Goal: Task Accomplishment & Management: Complete application form

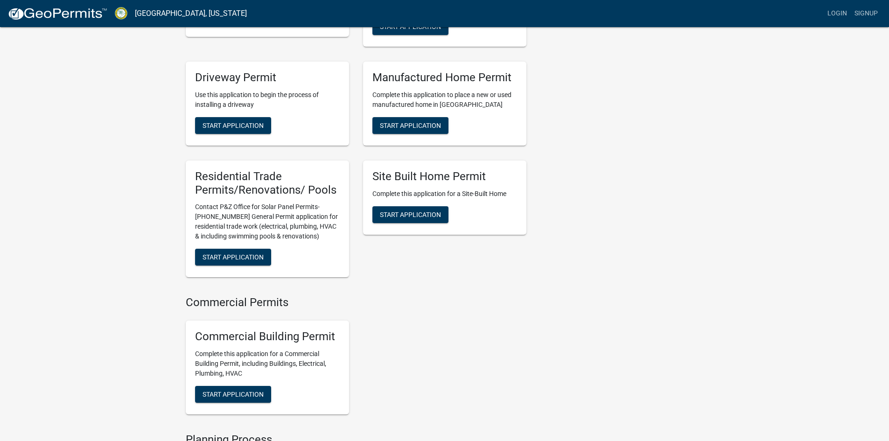
scroll to position [327, 0]
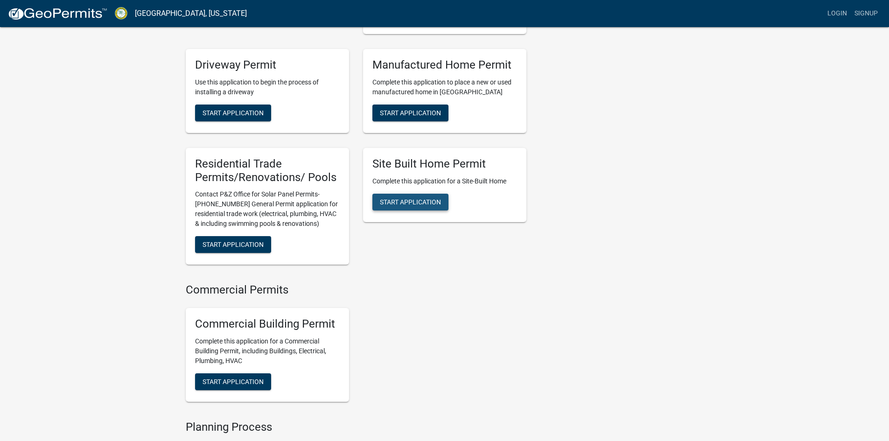
click at [403, 205] on span "Start Application" at bounding box center [410, 201] width 61 height 7
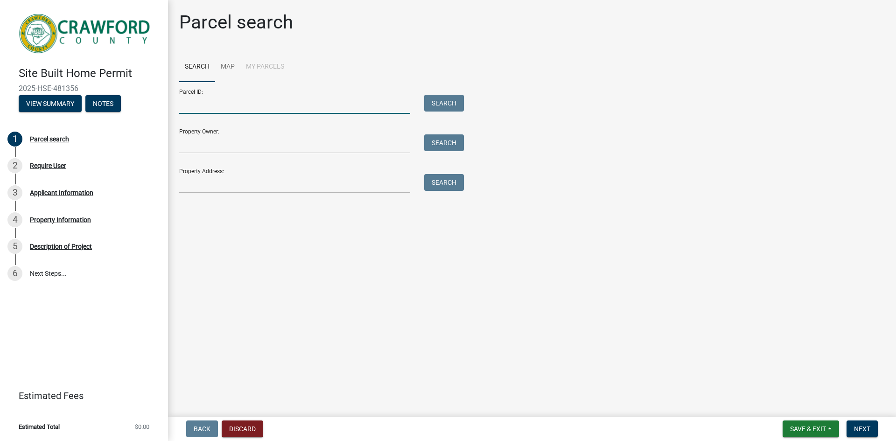
click at [205, 100] on input "Parcel ID:" at bounding box center [294, 104] width 231 height 19
click at [214, 110] on input "Parcel ID:" at bounding box center [294, 104] width 231 height 19
click at [191, 146] on input "Property Owner:" at bounding box center [294, 143] width 231 height 19
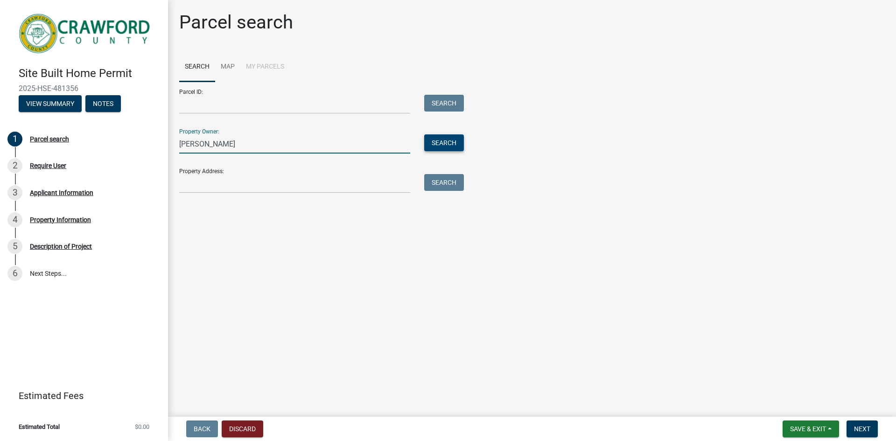
type input "[PERSON_NAME]"
click at [447, 139] on button "Search" at bounding box center [444, 142] width 40 height 17
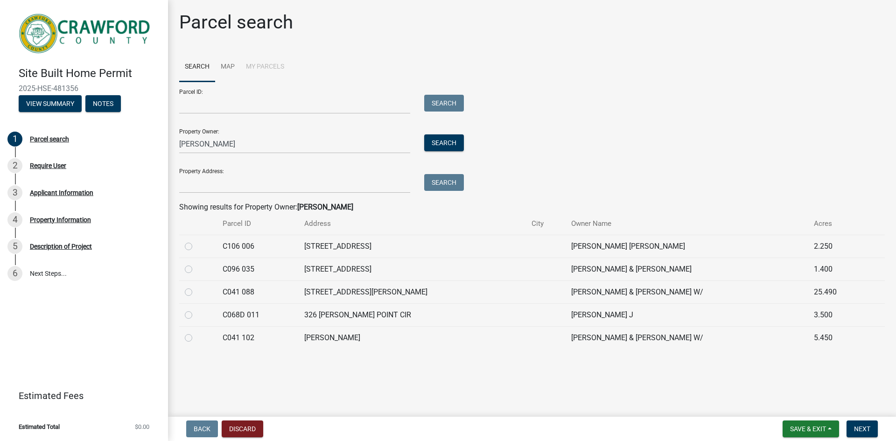
click at [196, 286] on label at bounding box center [196, 286] width 0 height 0
click at [196, 289] on 088 "radio" at bounding box center [199, 289] width 6 height 6
radio 088 "true"
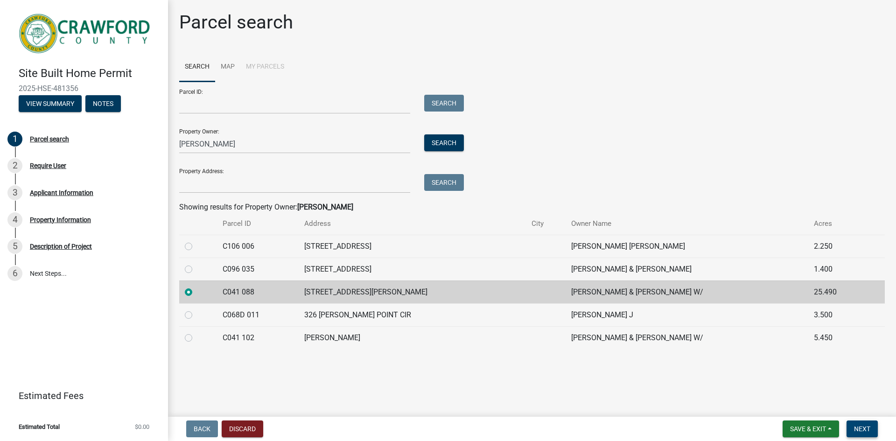
click at [865, 431] on span "Next" at bounding box center [862, 428] width 16 height 7
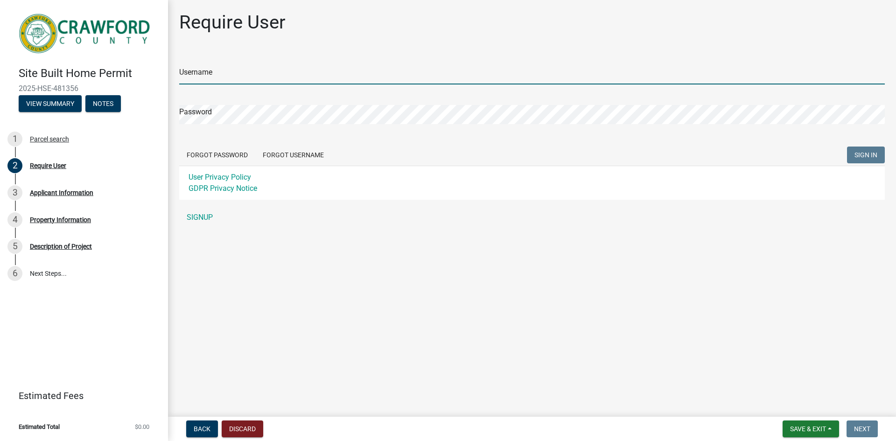
type input "Stess76"
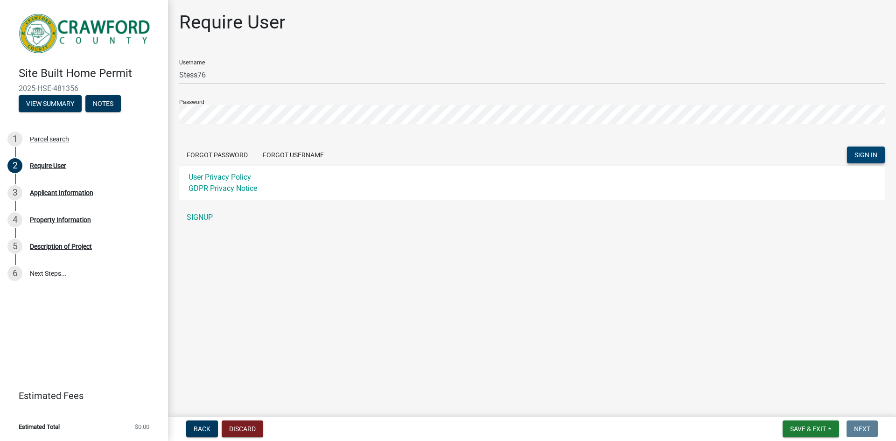
click at [855, 156] on span "SIGN IN" at bounding box center [865, 154] width 23 height 7
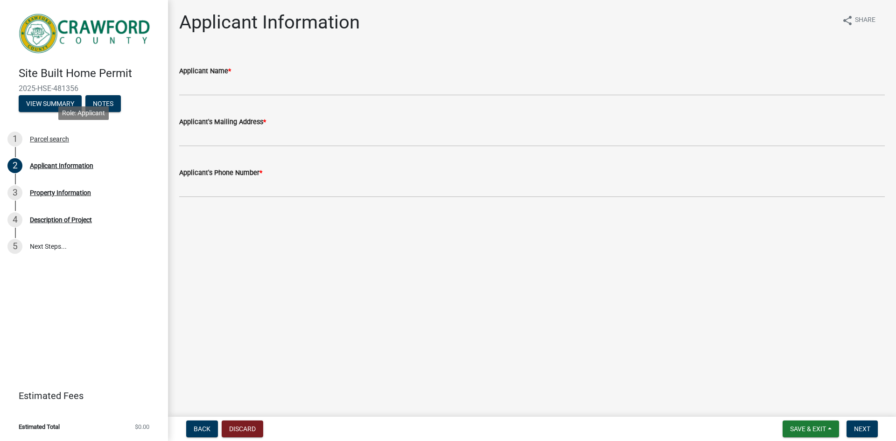
drag, startPoint x: 0, startPoint y: 146, endPoint x: 0, endPoint y: 329, distance: 183.4
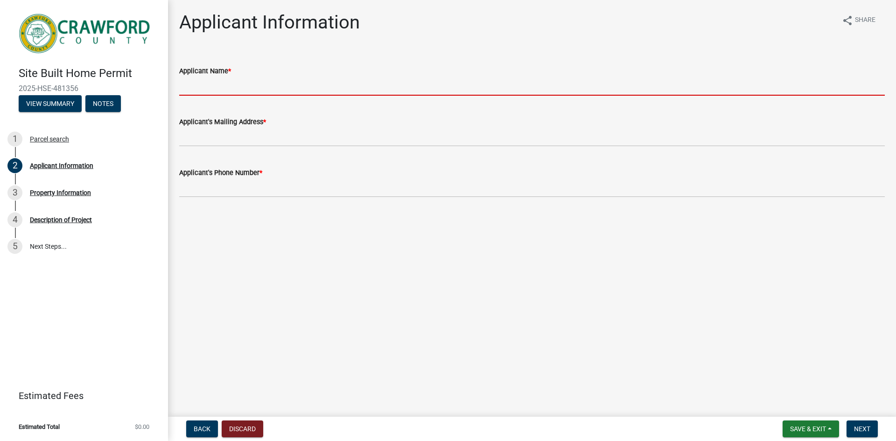
drag, startPoint x: 0, startPoint y: 329, endPoint x: 202, endPoint y: 83, distance: 318.6
click at [202, 83] on input "Applicant Name *" at bounding box center [531, 86] width 705 height 19
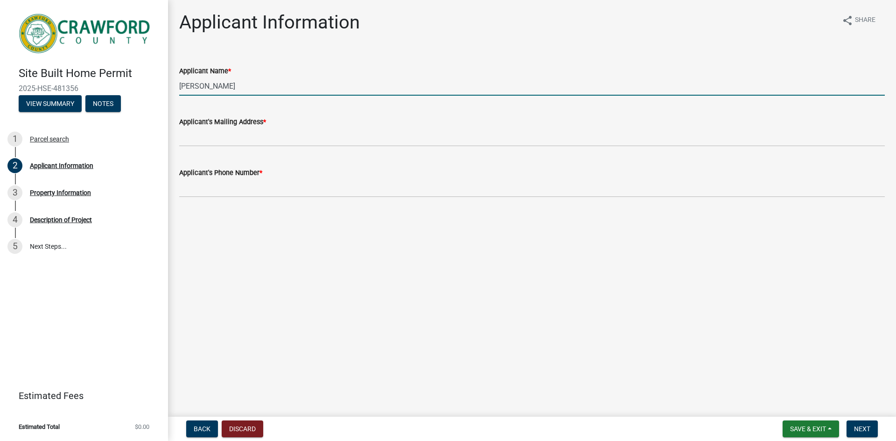
type input "[PERSON_NAME]"
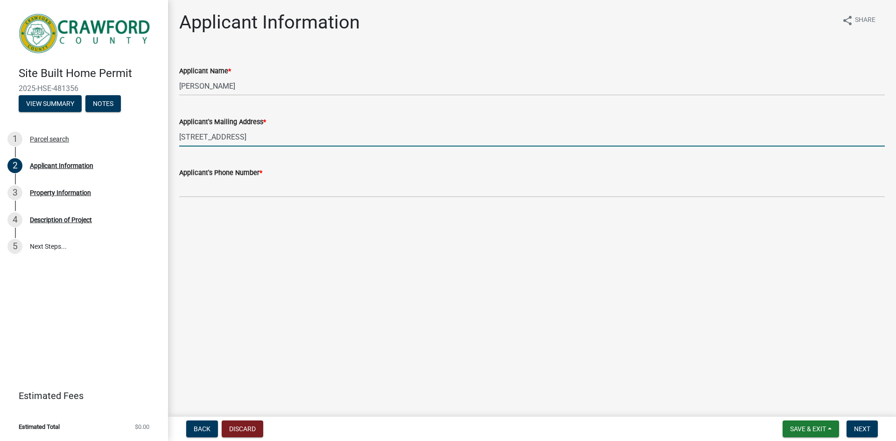
type input "[STREET_ADDRESS]"
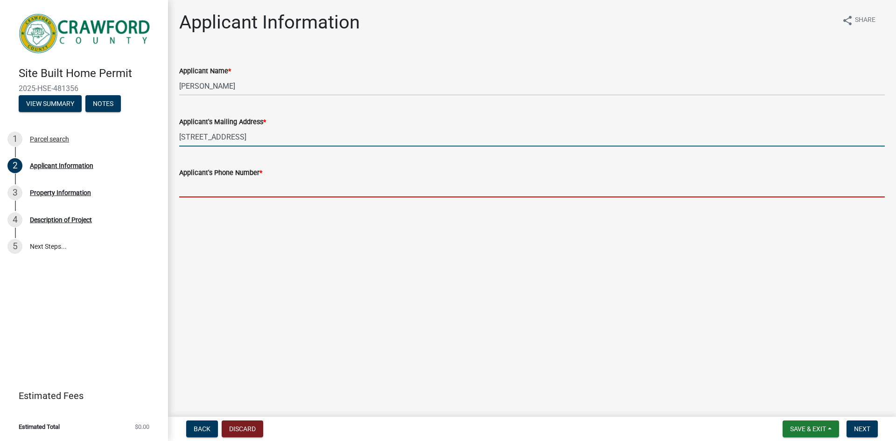
type input "4787196971"
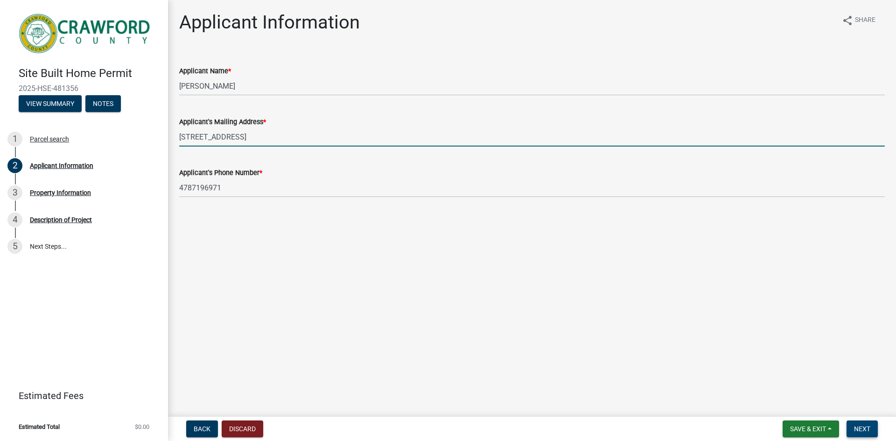
click at [858, 427] on span "Next" at bounding box center [862, 428] width 16 height 7
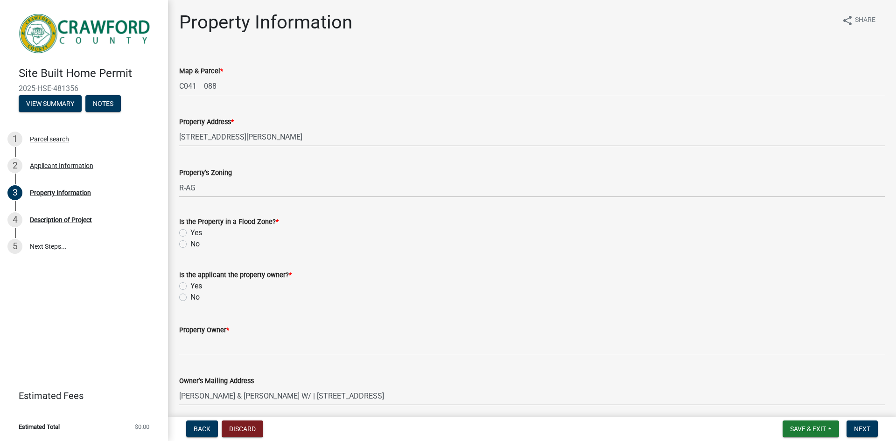
click at [190, 242] on label "No" at bounding box center [194, 243] width 9 height 11
click at [190, 242] on input "No" at bounding box center [193, 241] width 6 height 6
radio input "true"
click at [190, 286] on label "Yes" at bounding box center [196, 285] width 12 height 11
click at [190, 286] on input "Yes" at bounding box center [193, 283] width 6 height 6
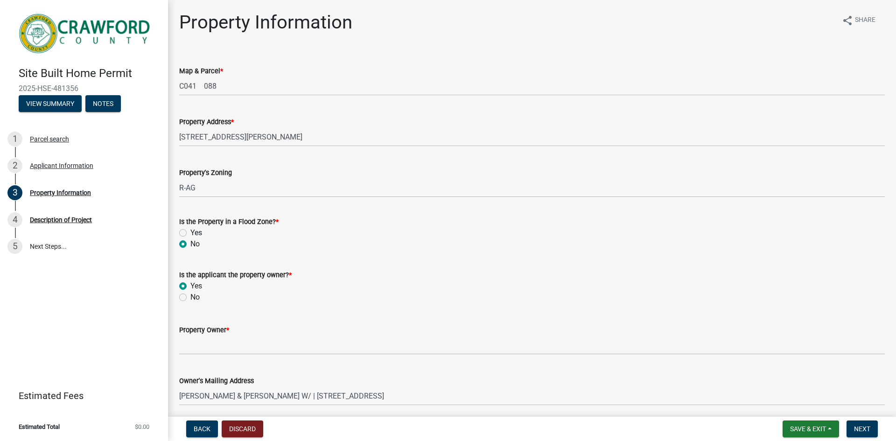
radio input "true"
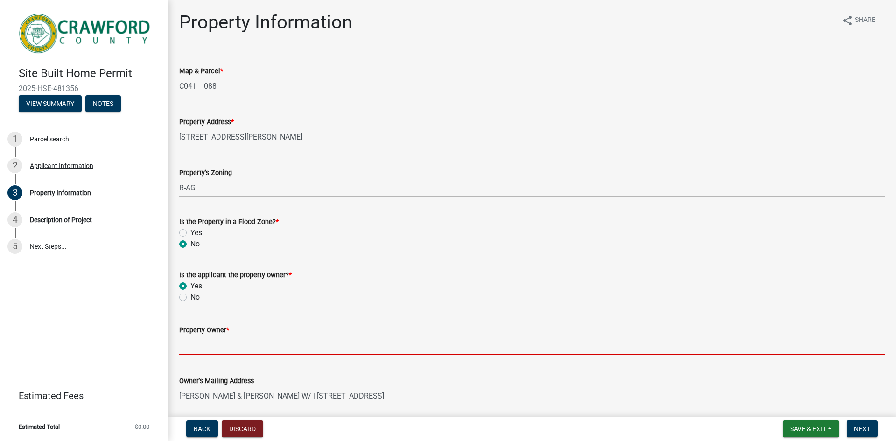
click at [205, 345] on input "Property Owner *" at bounding box center [531, 344] width 705 height 19
type input "[PERSON_NAME]"
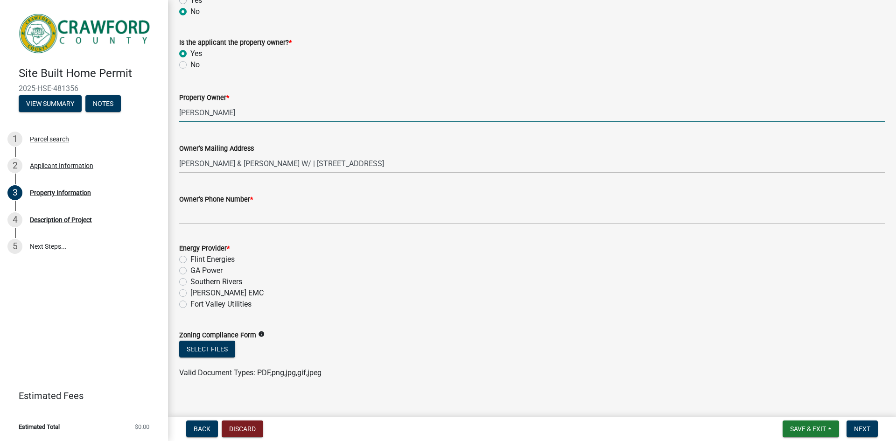
scroll to position [233, 0]
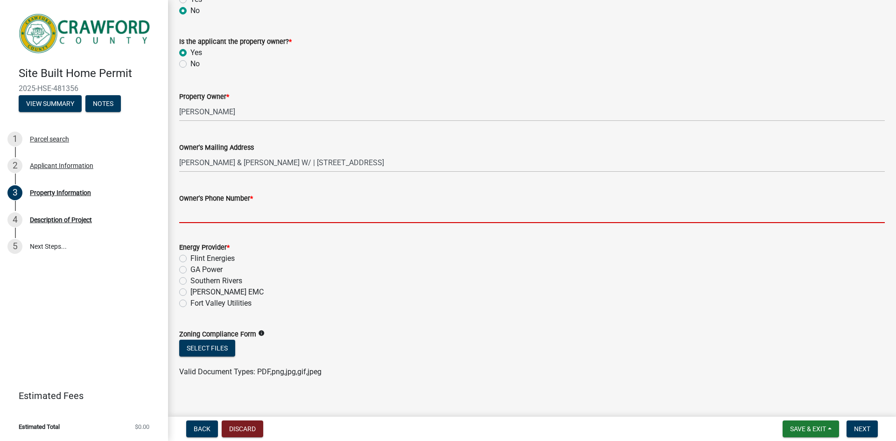
click at [209, 214] on input "Owner's Phone Number *" at bounding box center [531, 213] width 705 height 19
type input "4787196971"
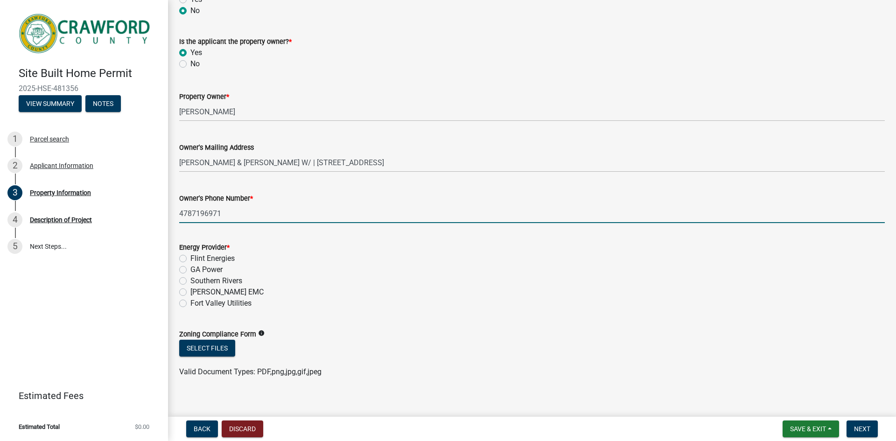
click at [190, 258] on label "Flint Energies" at bounding box center [212, 258] width 44 height 11
click at [190, 258] on input "Flint Energies" at bounding box center [193, 256] width 6 height 6
radio input "true"
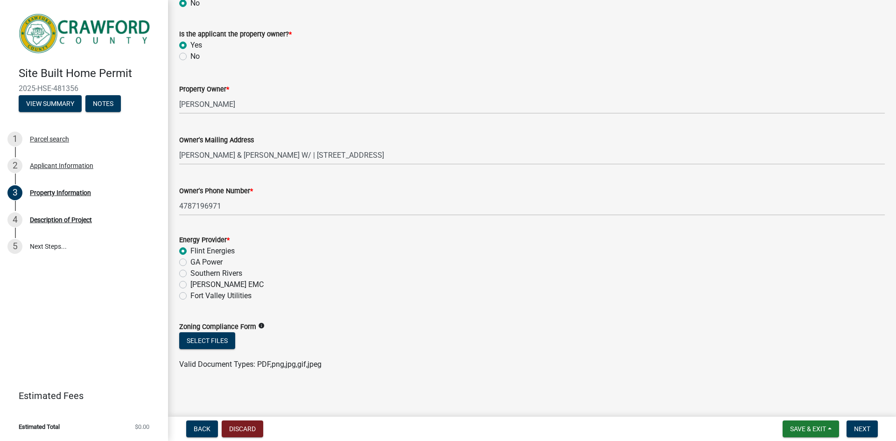
scroll to position [243, 0]
click at [205, 341] on button "Select files" at bounding box center [207, 338] width 56 height 17
click at [200, 338] on button "Select files" at bounding box center [207, 338] width 56 height 17
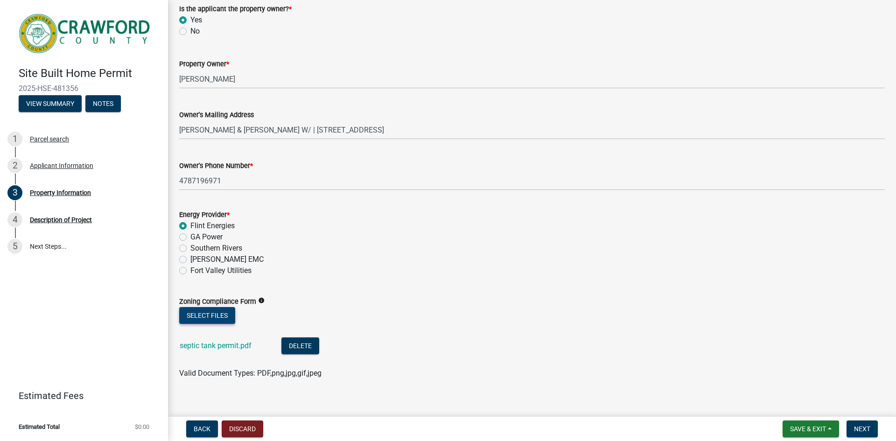
scroll to position [277, 0]
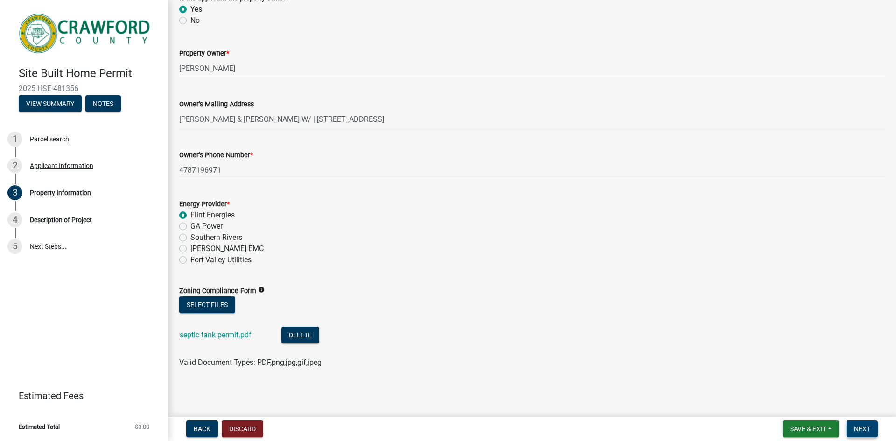
click at [865, 428] on span "Next" at bounding box center [862, 428] width 16 height 7
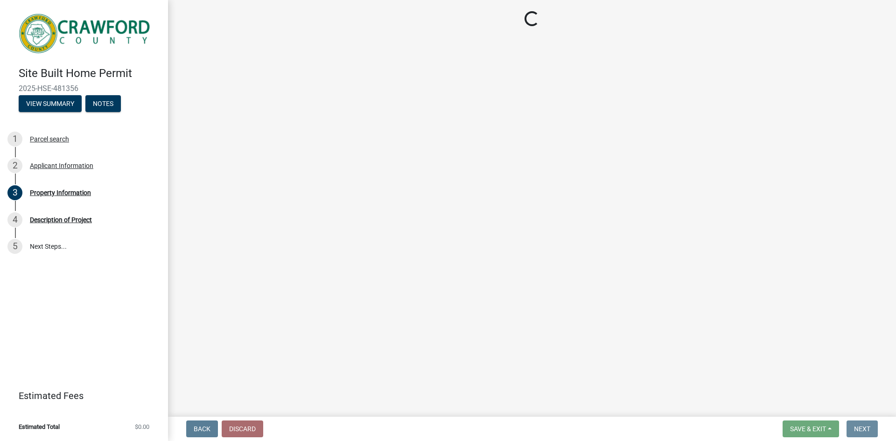
scroll to position [0, 0]
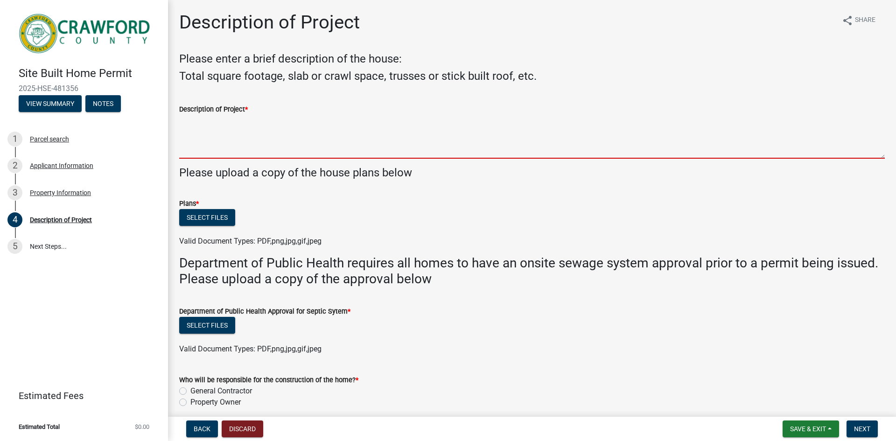
click at [190, 153] on textarea "Description of Project *" at bounding box center [531, 137] width 705 height 44
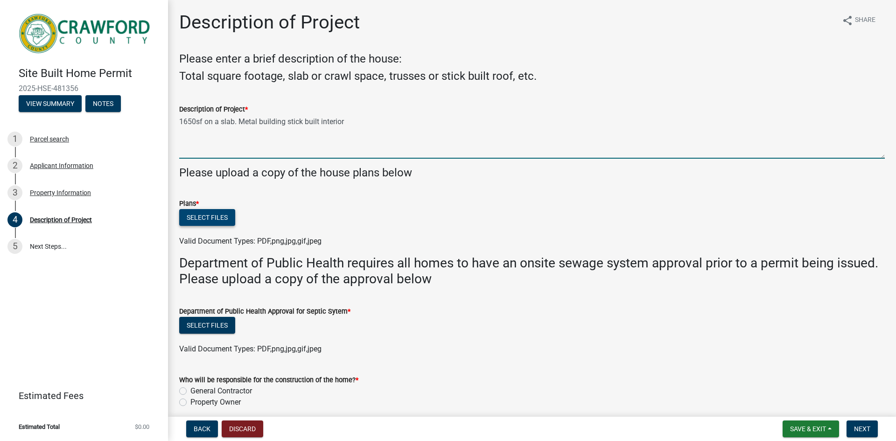
type textarea "1650sf on a slab. Metal building stick built interior"
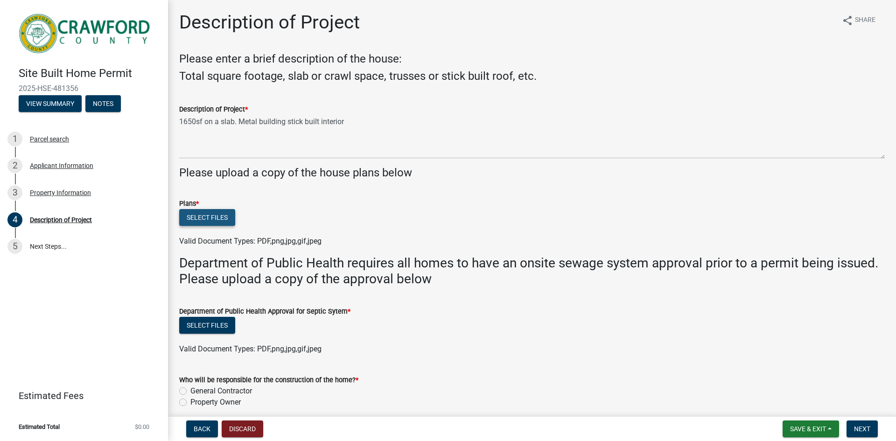
click at [189, 216] on button "Select files" at bounding box center [207, 217] width 56 height 17
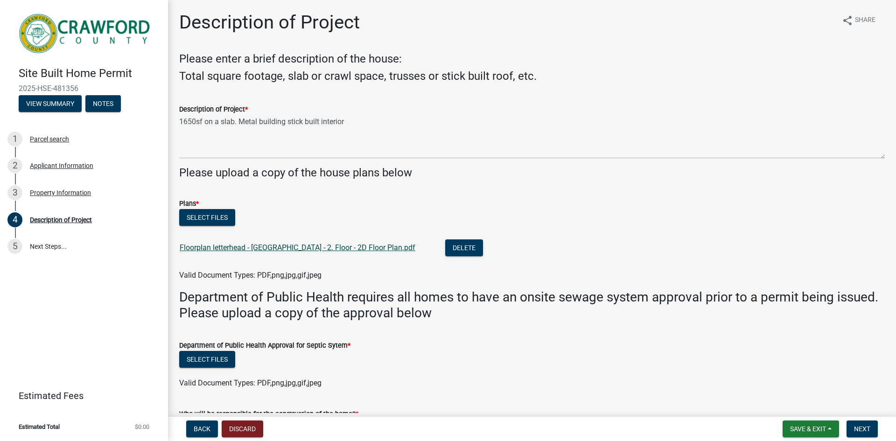
click at [322, 248] on link "Floorplan letterhead - [GEOGRAPHIC_DATA] - 2. Floor - 2D Floor Plan.pdf" at bounding box center [298, 247] width 236 height 9
click at [212, 211] on button "Select files" at bounding box center [207, 217] width 56 height 17
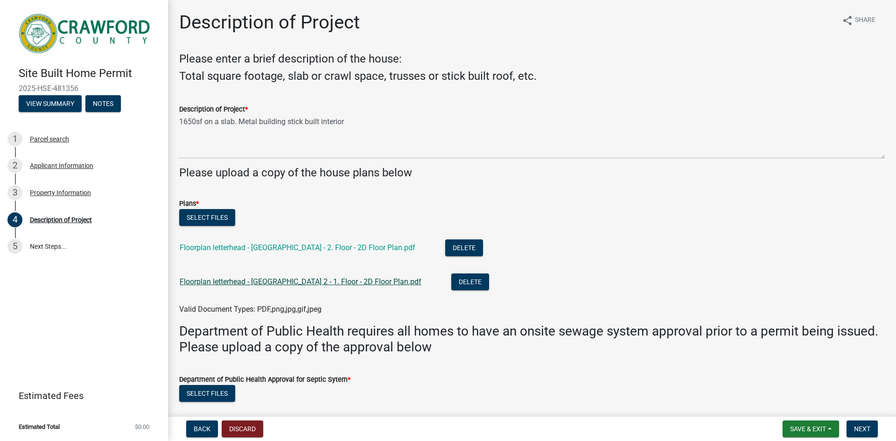
click at [301, 279] on link "Floorplan letterhead - [GEOGRAPHIC_DATA] 2 - 1. Floor - 2D Floor Plan.pdf" at bounding box center [301, 281] width 242 height 9
click at [451, 282] on button "Delete" at bounding box center [470, 281] width 38 height 17
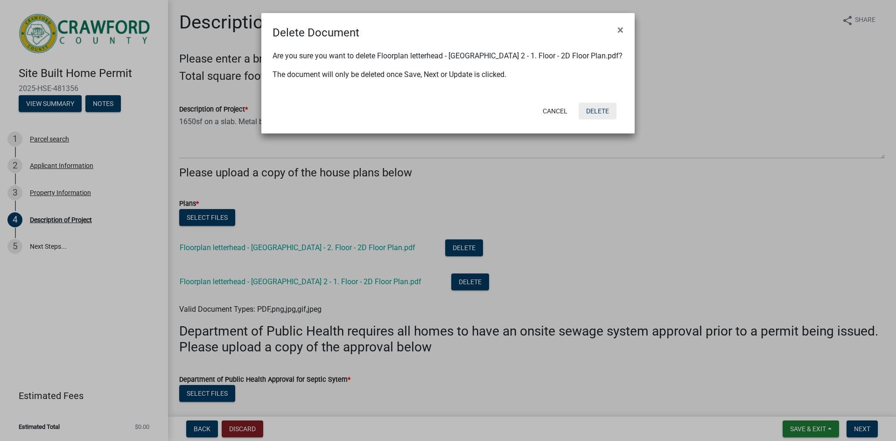
click at [600, 110] on button "Delete" at bounding box center [598, 111] width 38 height 17
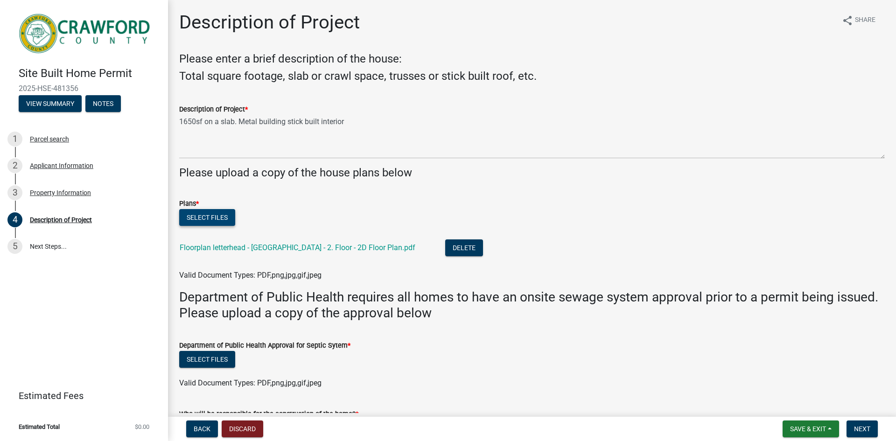
click at [200, 212] on button "Select files" at bounding box center [207, 217] width 56 height 17
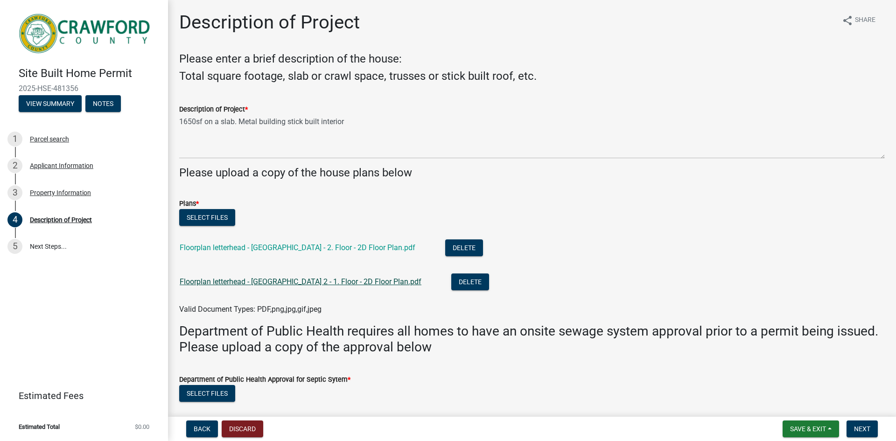
click at [364, 281] on link "Floorplan letterhead - [GEOGRAPHIC_DATA] 2 - 1. Floor - 2D Floor Plan.pdf" at bounding box center [301, 281] width 242 height 9
click at [196, 225] on button "Select files" at bounding box center [207, 217] width 56 height 17
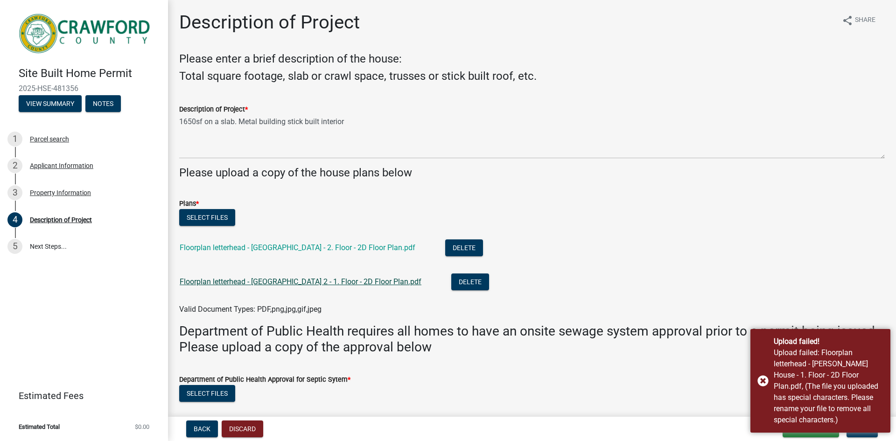
click at [324, 283] on link "Floorplan letterhead - [GEOGRAPHIC_DATA] 2 - 1. Floor - 2D Floor Plan.pdf" at bounding box center [301, 281] width 242 height 9
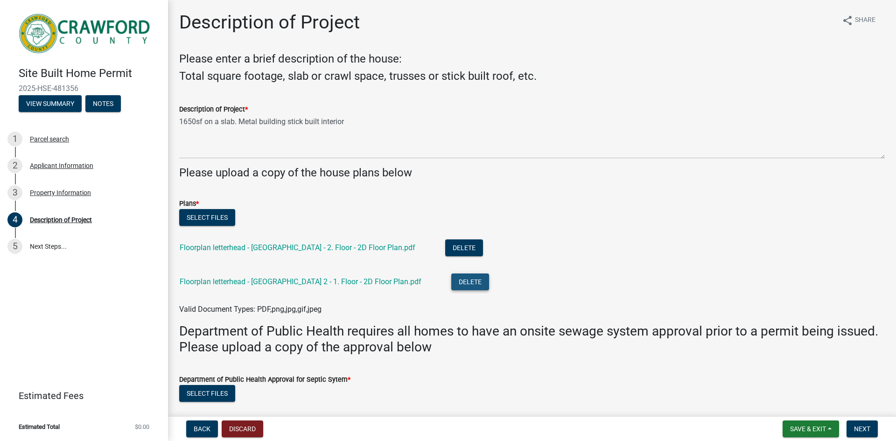
click at [451, 279] on button "Delete" at bounding box center [470, 281] width 38 height 17
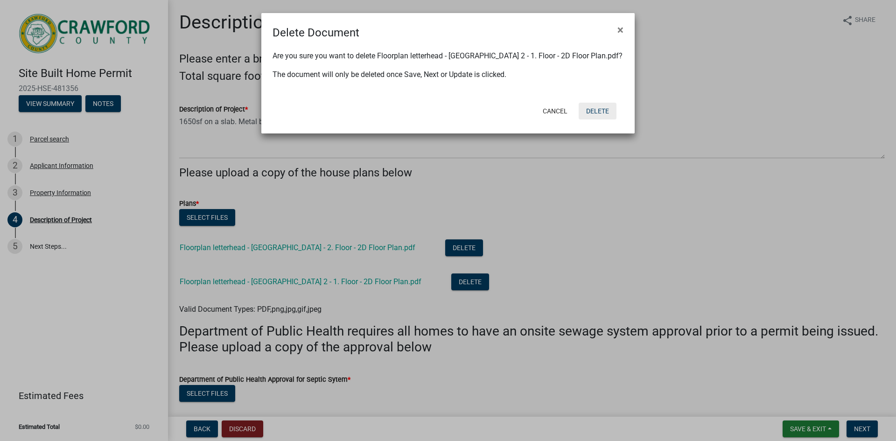
click at [600, 108] on button "Delete" at bounding box center [598, 111] width 38 height 17
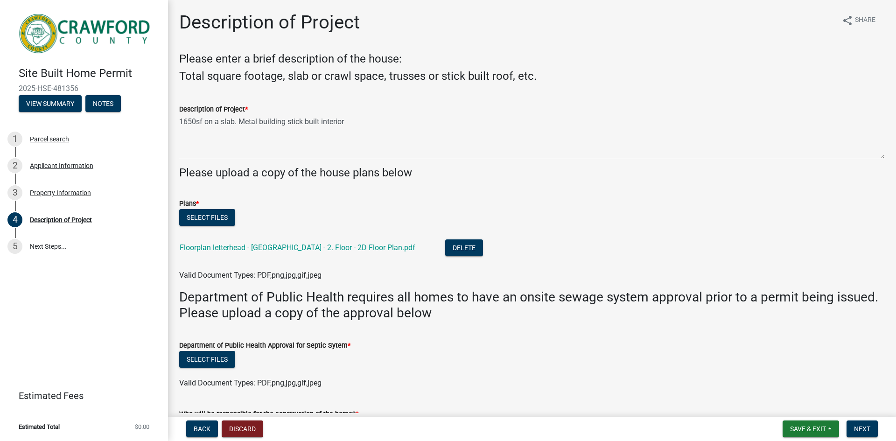
scroll to position [47, 0]
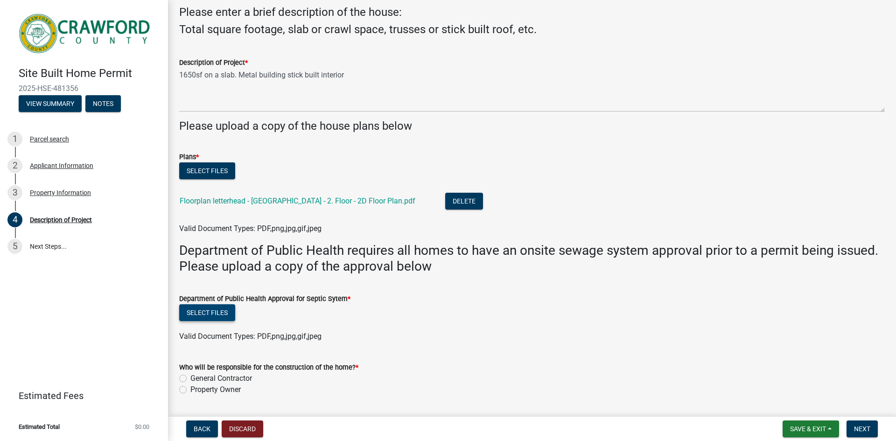
click at [218, 315] on button "Select files" at bounding box center [207, 312] width 56 height 17
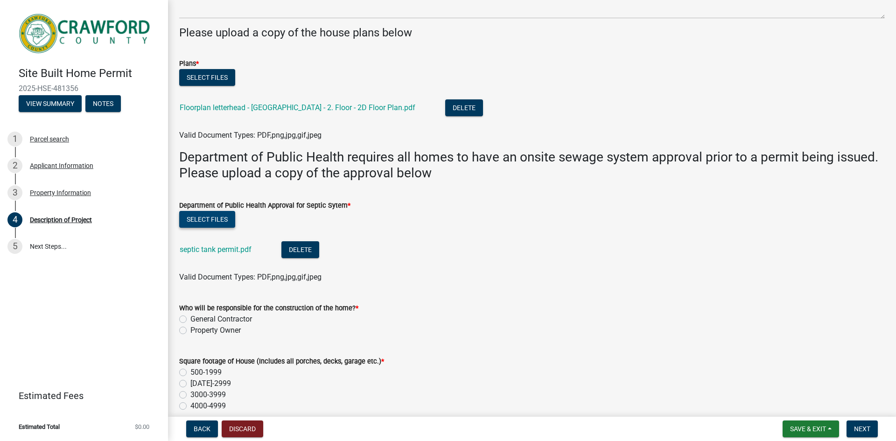
scroll to position [187, 0]
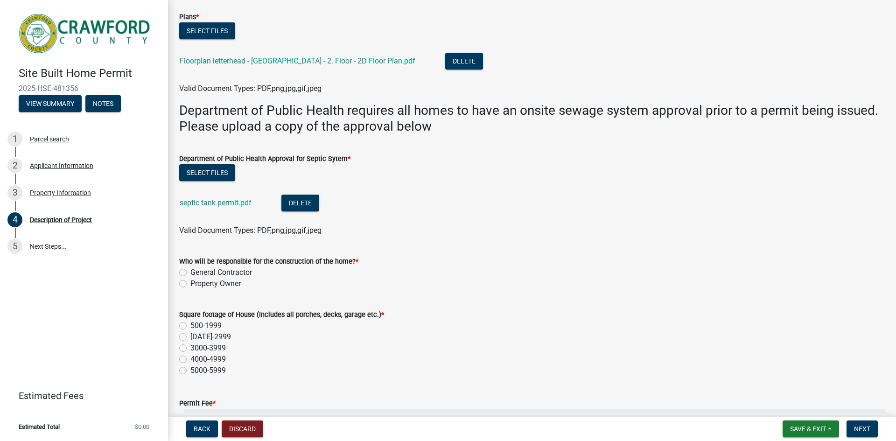
click at [190, 283] on label "Property Owner" at bounding box center [215, 283] width 50 height 11
click at [190, 283] on input "Property Owner" at bounding box center [193, 281] width 6 height 6
radio input "true"
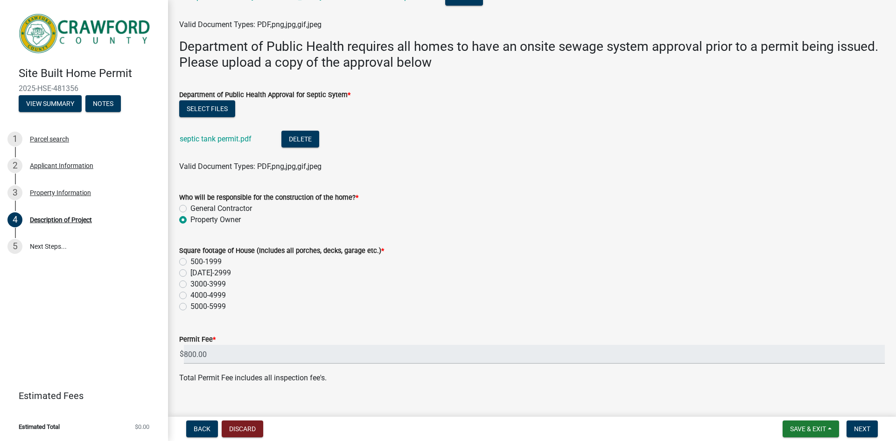
scroll to position [265, 0]
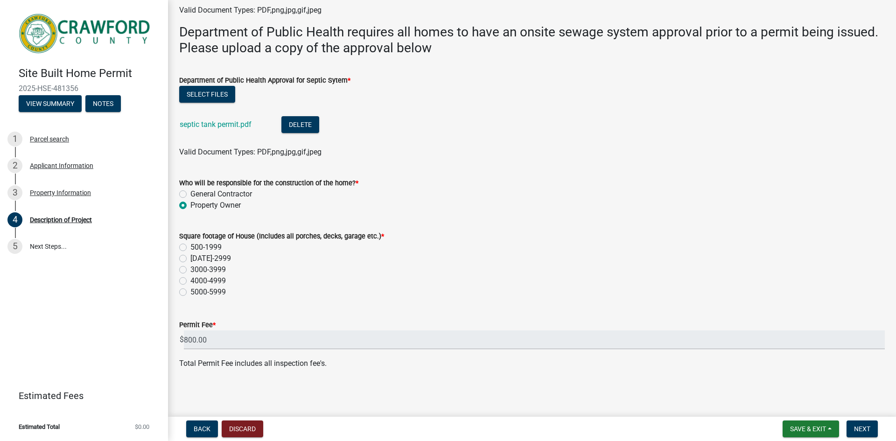
click at [190, 258] on label "[DATE]-2999" at bounding box center [210, 258] width 41 height 11
click at [190, 258] on input "[DATE]-2999" at bounding box center [193, 256] width 6 height 6
radio input "true"
click at [860, 427] on span "Next" at bounding box center [862, 428] width 16 height 7
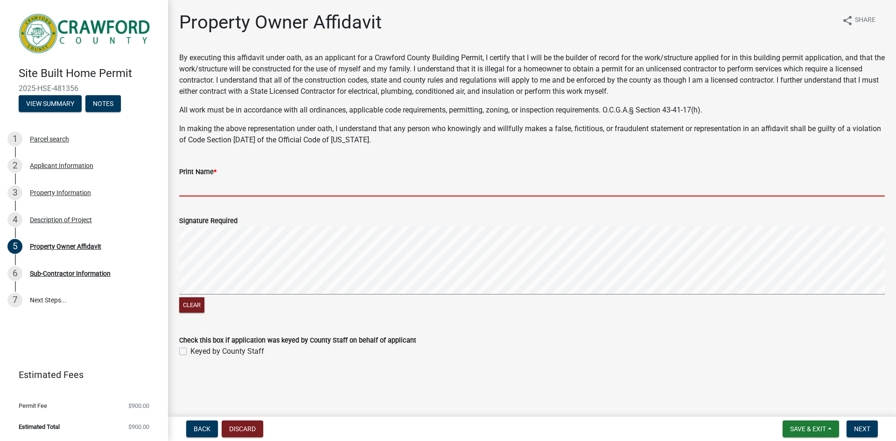
click at [191, 182] on input "Print Name *" at bounding box center [531, 186] width 705 height 19
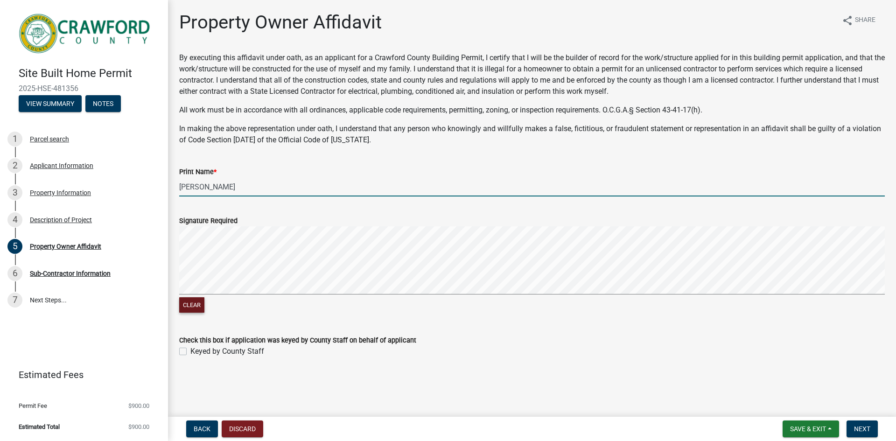
type input "[PERSON_NAME]"
click at [193, 298] on button "Clear" at bounding box center [191, 304] width 25 height 15
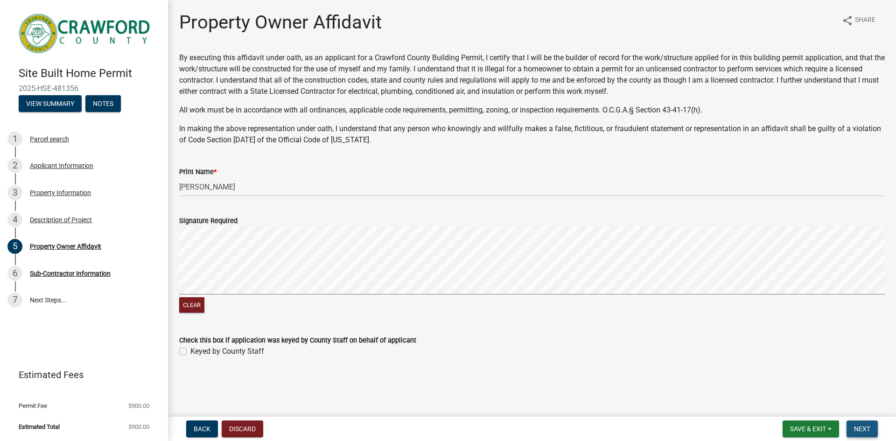
click at [866, 425] on span "Next" at bounding box center [862, 428] width 16 height 7
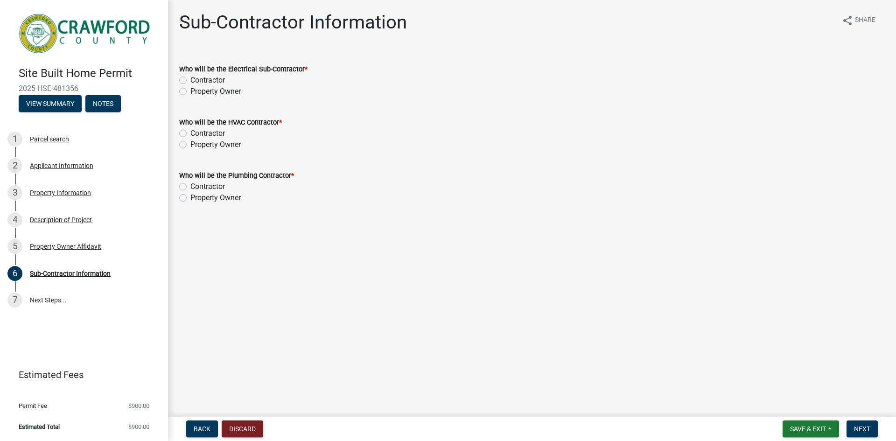
click at [190, 79] on label "Contractor" at bounding box center [207, 80] width 35 height 11
click at [190, 79] on input "Contractor" at bounding box center [193, 78] width 6 height 6
radio input "true"
click at [190, 132] on label "Contractor" at bounding box center [207, 133] width 35 height 11
click at [190, 132] on input "Contractor" at bounding box center [193, 131] width 6 height 6
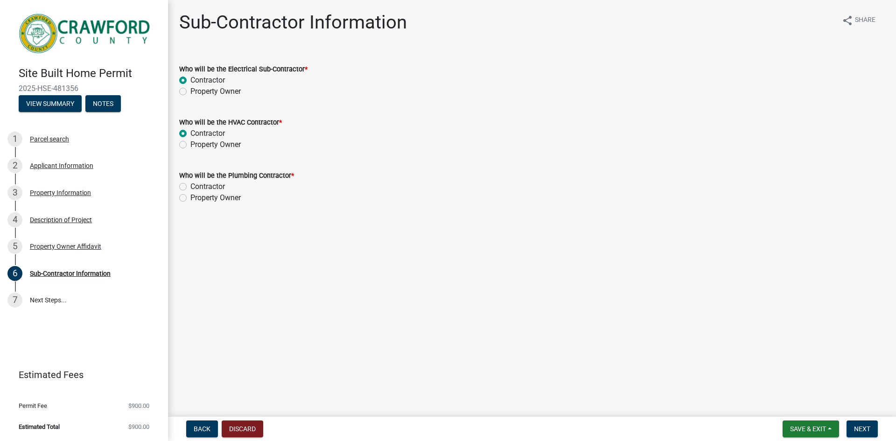
radio input "true"
click at [190, 186] on label "Contractor" at bounding box center [207, 186] width 35 height 11
click at [190, 186] on input "Contractor" at bounding box center [193, 184] width 6 height 6
radio input "true"
click at [860, 426] on span "Next" at bounding box center [862, 428] width 16 height 7
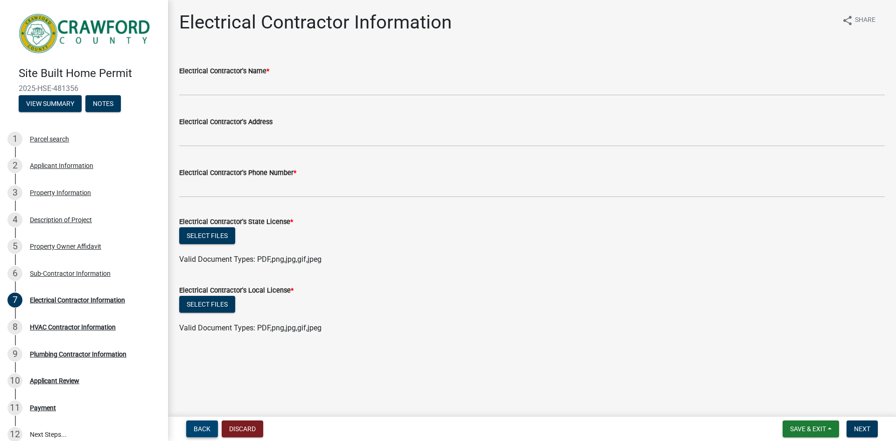
click at [203, 426] on span "Back" at bounding box center [202, 428] width 17 height 7
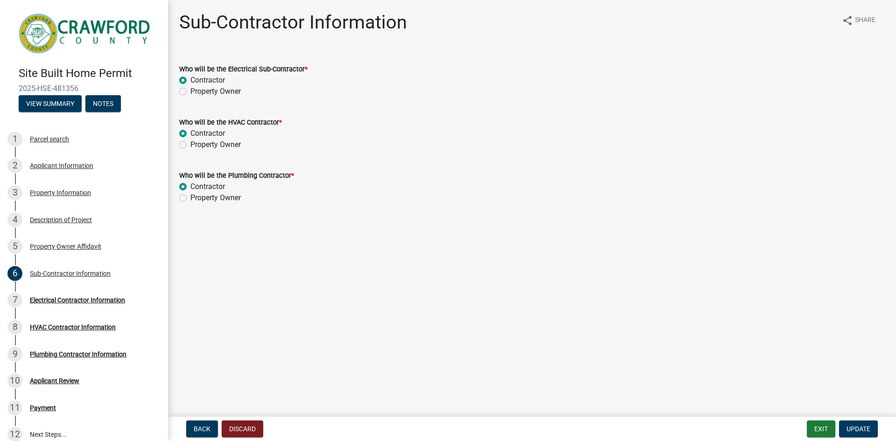
click at [190, 91] on label "Property Owner" at bounding box center [215, 91] width 50 height 11
click at [190, 91] on input "Property Owner" at bounding box center [193, 89] width 6 height 6
radio input "true"
click at [860, 426] on span "Update" at bounding box center [858, 428] width 24 height 7
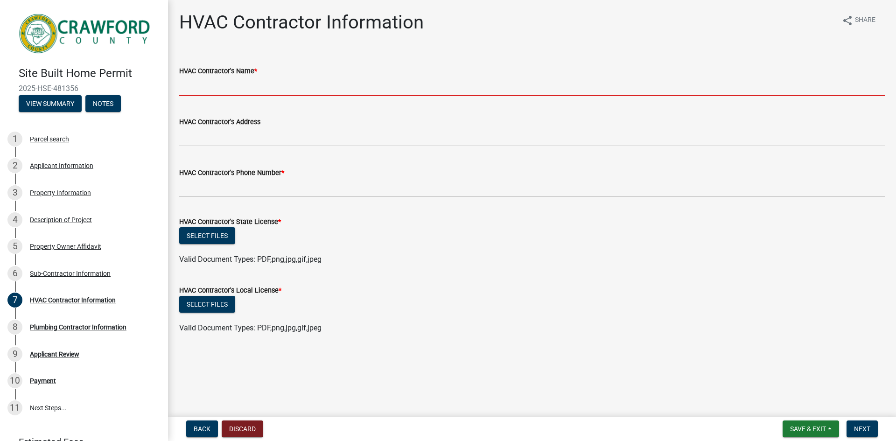
click at [186, 91] on input "HVAC Contractor's Name *" at bounding box center [531, 86] width 705 height 19
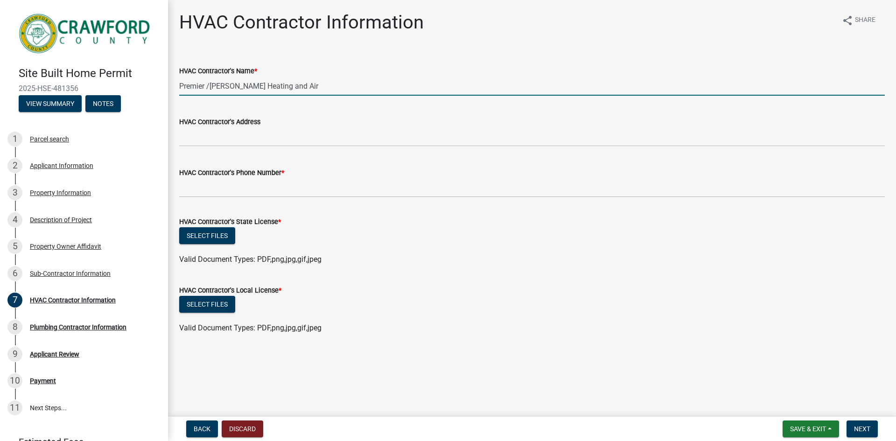
type input "Premier /[PERSON_NAME] Heating and Air"
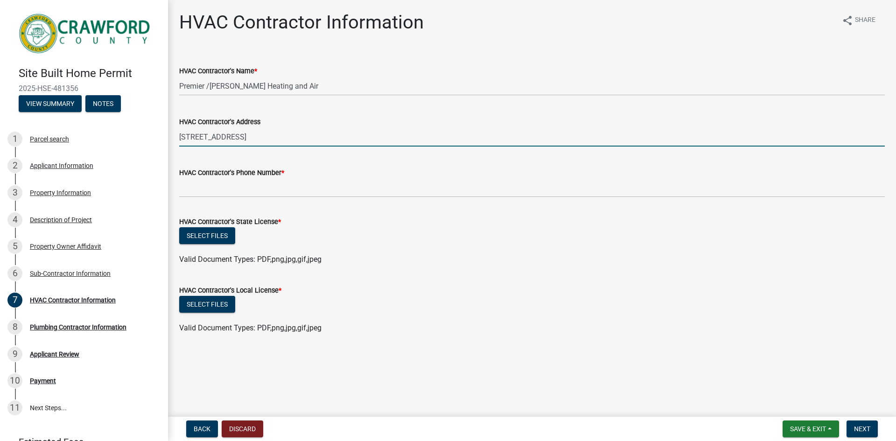
type input "[STREET_ADDRESS]"
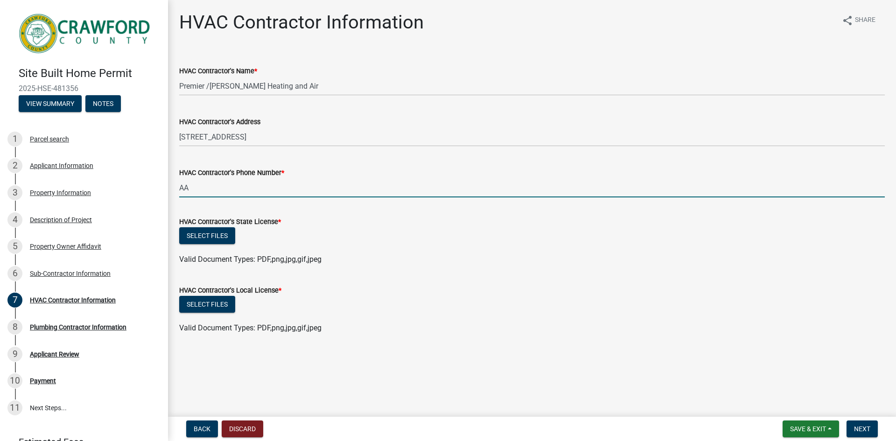
type input "AA"
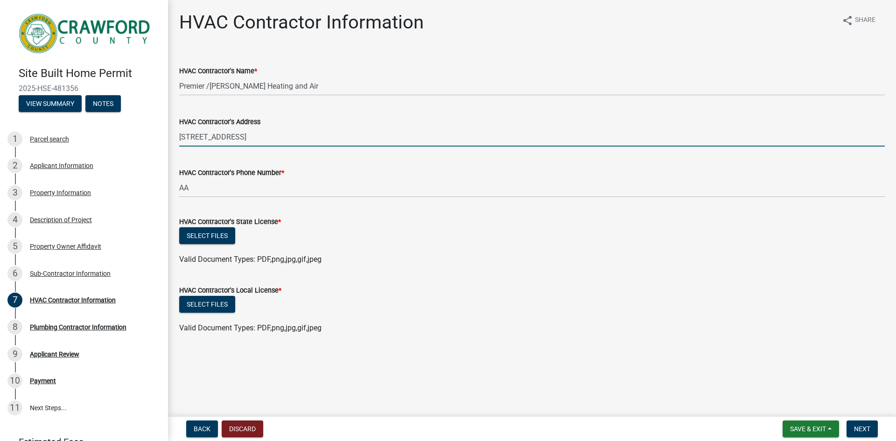
drag, startPoint x: 232, startPoint y: 135, endPoint x: 240, endPoint y: 137, distance: 8.1
click at [233, 135] on input "[STREET_ADDRESS]" at bounding box center [531, 136] width 705 height 19
click at [245, 138] on input "[STREET_ADDRESS]" at bounding box center [531, 136] width 705 height 19
type input "[STREET_ADDRESS]"
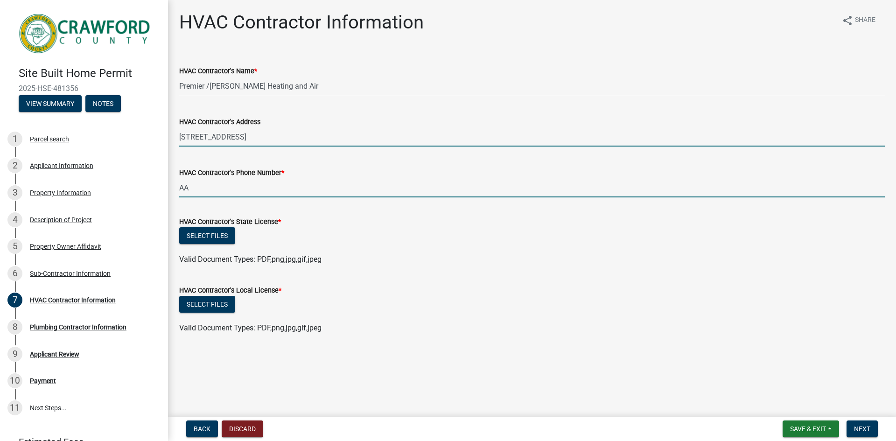
click at [190, 186] on input "AA" at bounding box center [531, 187] width 705 height 19
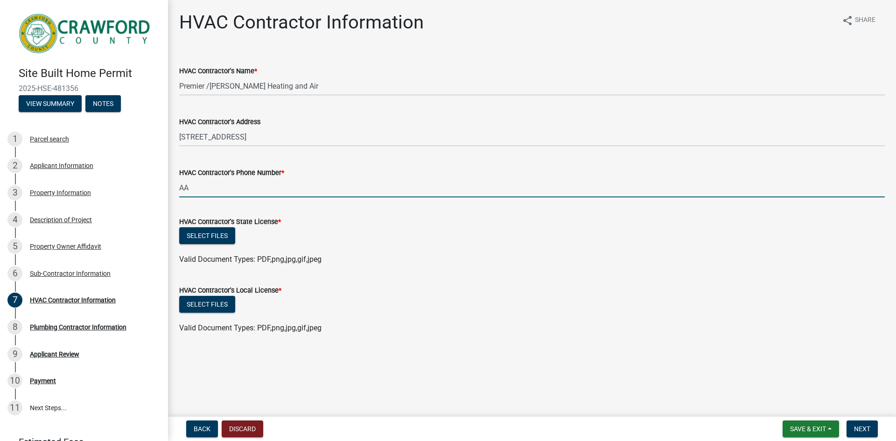
type input "A"
type input "[PHONE_NUMBER]"
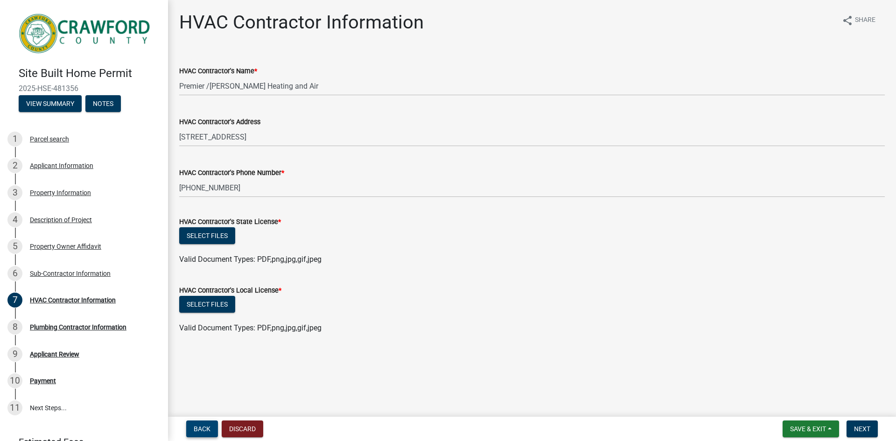
drag, startPoint x: 205, startPoint y: 420, endPoint x: 208, endPoint y: 431, distance: 11.4
click at [206, 421] on nav "Back Discard Save & Exit Save Save & Exit Next" at bounding box center [532, 429] width 728 height 24
click at [208, 429] on span "Back" at bounding box center [202, 428] width 17 height 7
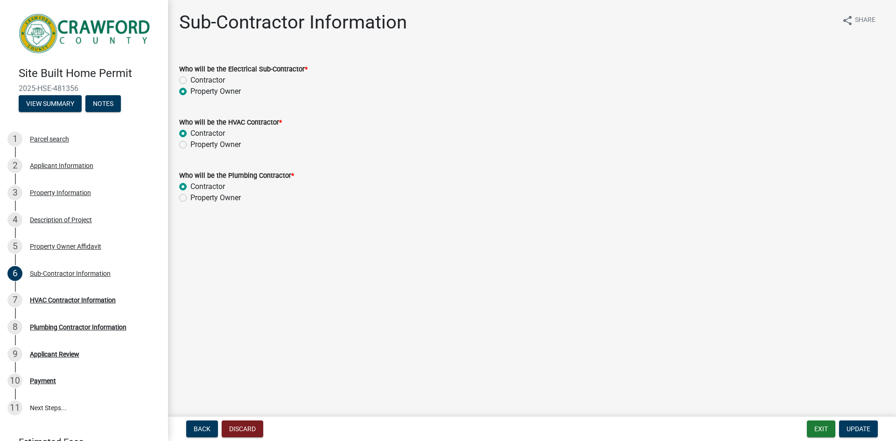
click at [187, 144] on div "Property Owner" at bounding box center [531, 144] width 705 height 11
click at [190, 144] on label "Property Owner" at bounding box center [215, 144] width 50 height 11
click at [190, 144] on input "Property Owner" at bounding box center [193, 142] width 6 height 6
radio input "true"
click at [190, 198] on label "Property Owner" at bounding box center [215, 197] width 50 height 11
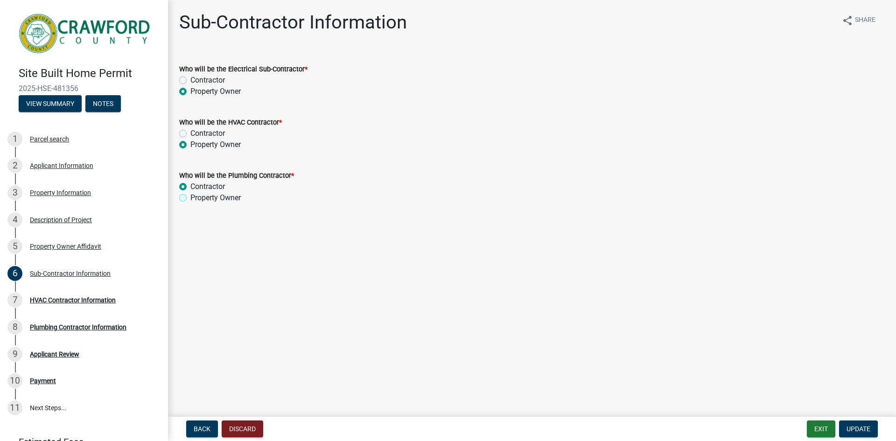
click at [190, 198] on input "Property Owner" at bounding box center [193, 195] width 6 height 6
radio input "true"
click at [862, 426] on span "Update" at bounding box center [858, 428] width 24 height 7
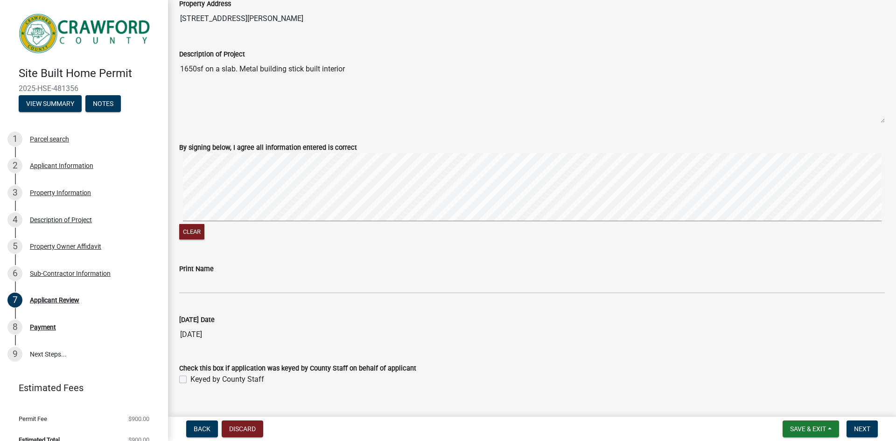
scroll to position [254, 0]
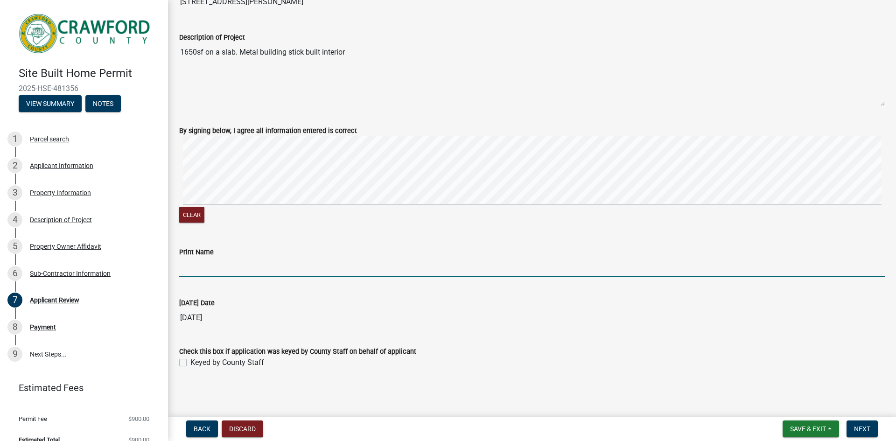
click at [216, 265] on input "Print Name" at bounding box center [531, 267] width 705 height 19
type input "[PERSON_NAME]"
click at [861, 426] on span "Next" at bounding box center [862, 428] width 16 height 7
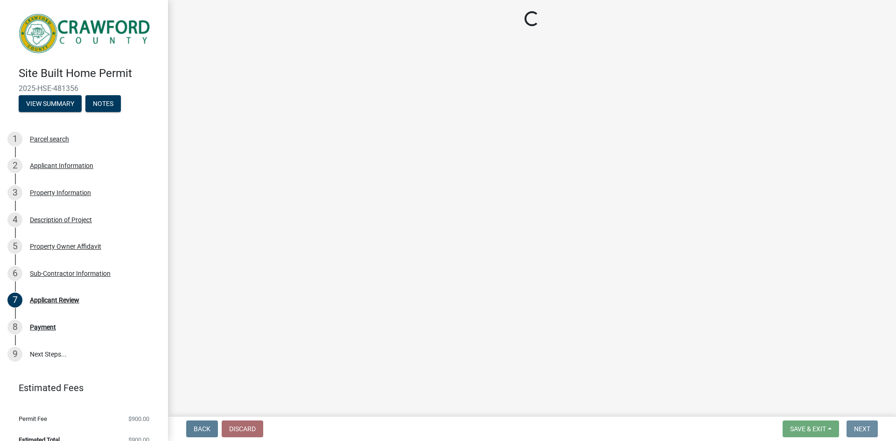
scroll to position [0, 0]
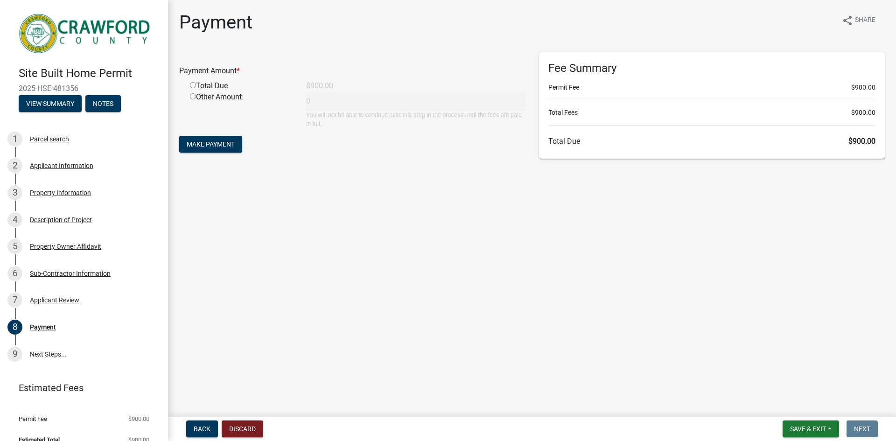
click at [188, 84] on div "Total Due" at bounding box center [241, 85] width 116 height 11
click at [193, 84] on input "radio" at bounding box center [193, 85] width 6 height 6
radio input "true"
type input "900"
click at [206, 142] on span "Make Payment" at bounding box center [211, 143] width 48 height 7
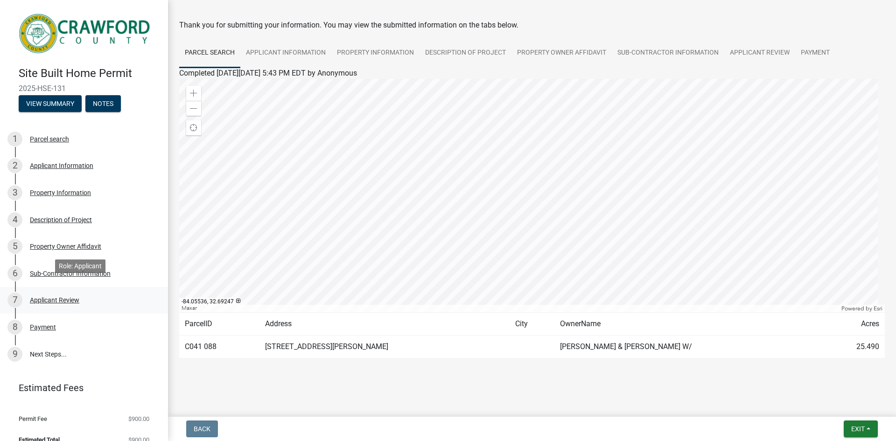
scroll to position [11, 0]
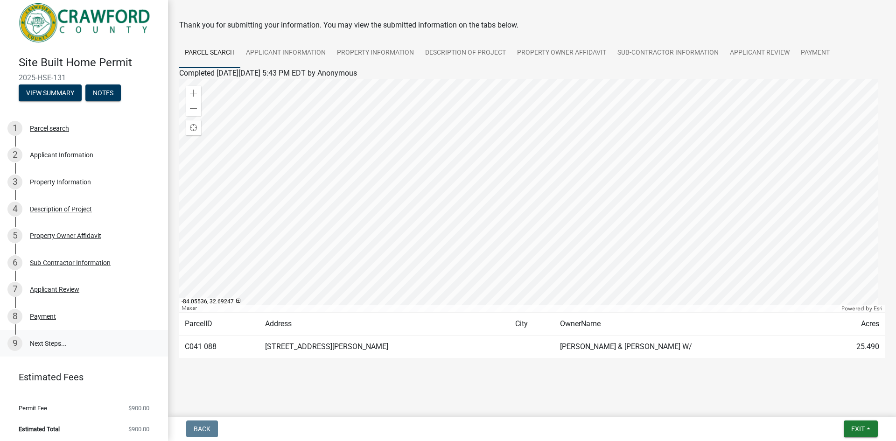
click at [50, 340] on link "9 Next Steps..." at bounding box center [84, 343] width 168 height 27
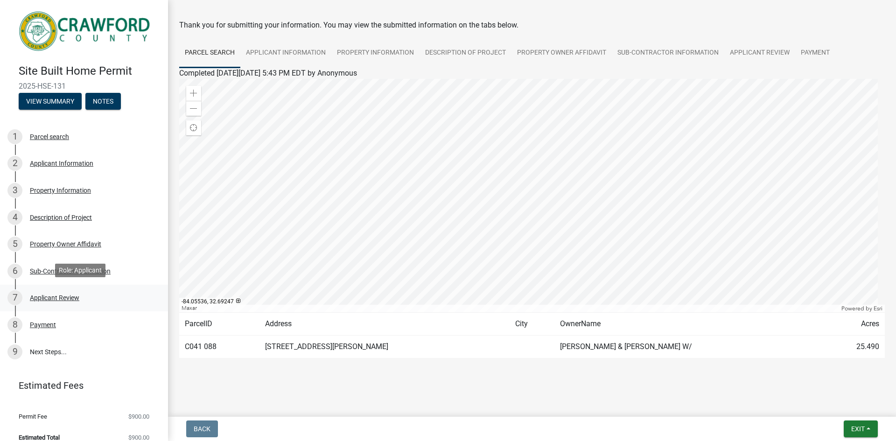
scroll to position [0, 0]
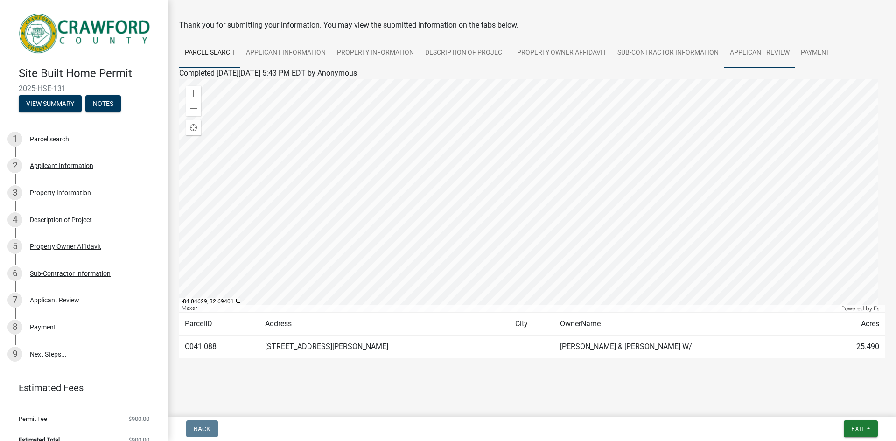
click at [736, 49] on link "Applicant Review" at bounding box center [759, 53] width 71 height 30
